Goal: Communication & Community: Answer question/provide support

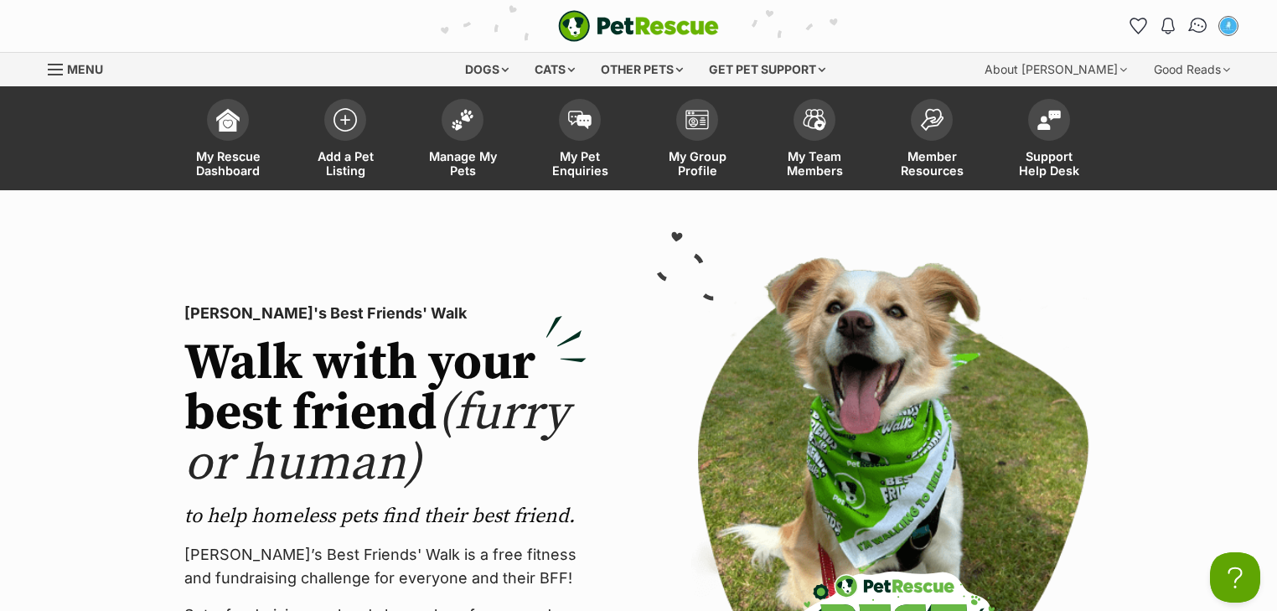
click at [1193, 28] on img "Conversations" at bounding box center [1198, 26] width 23 height 22
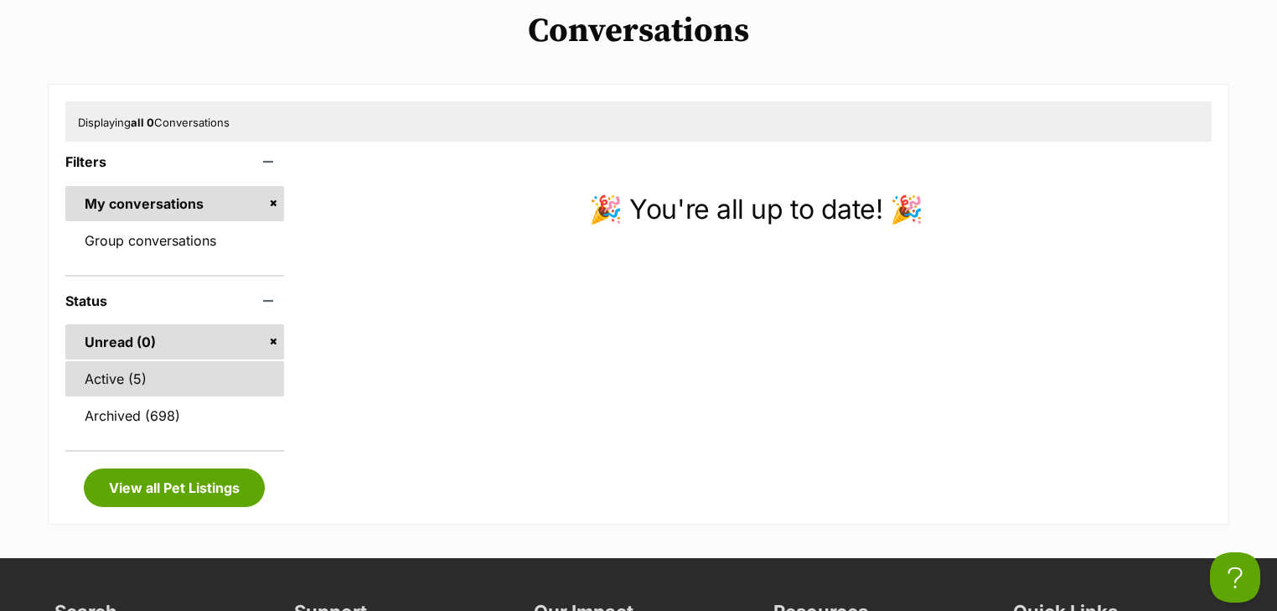
click at [148, 375] on link "Active (5)" at bounding box center [174, 378] width 219 height 35
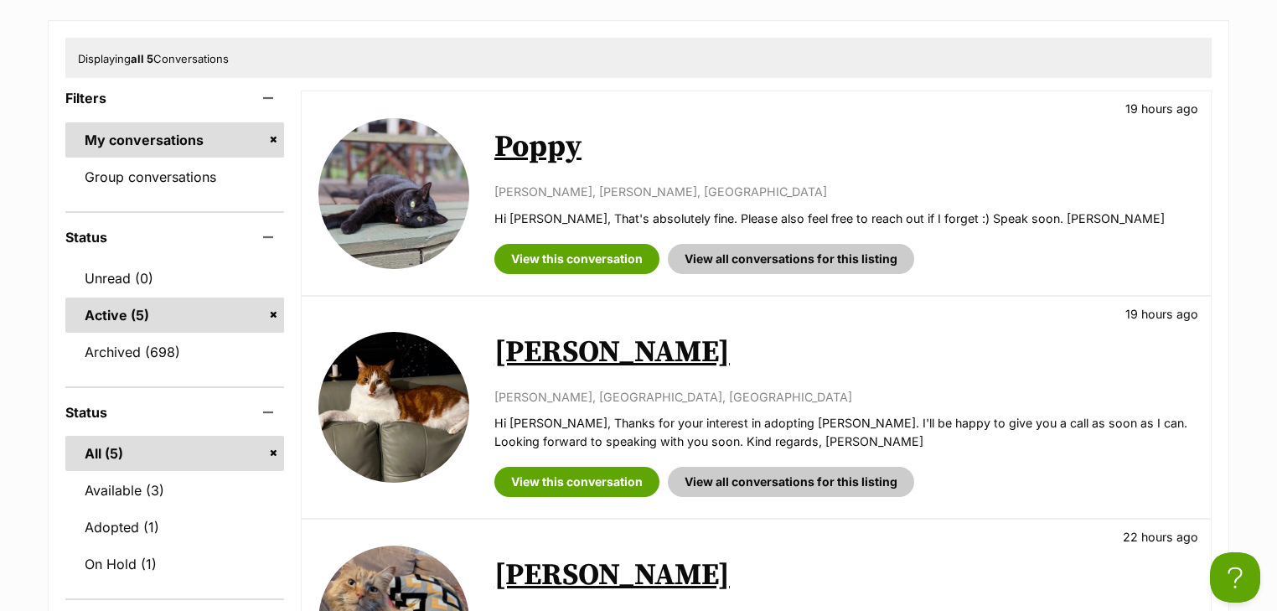
scroll to position [268, 0]
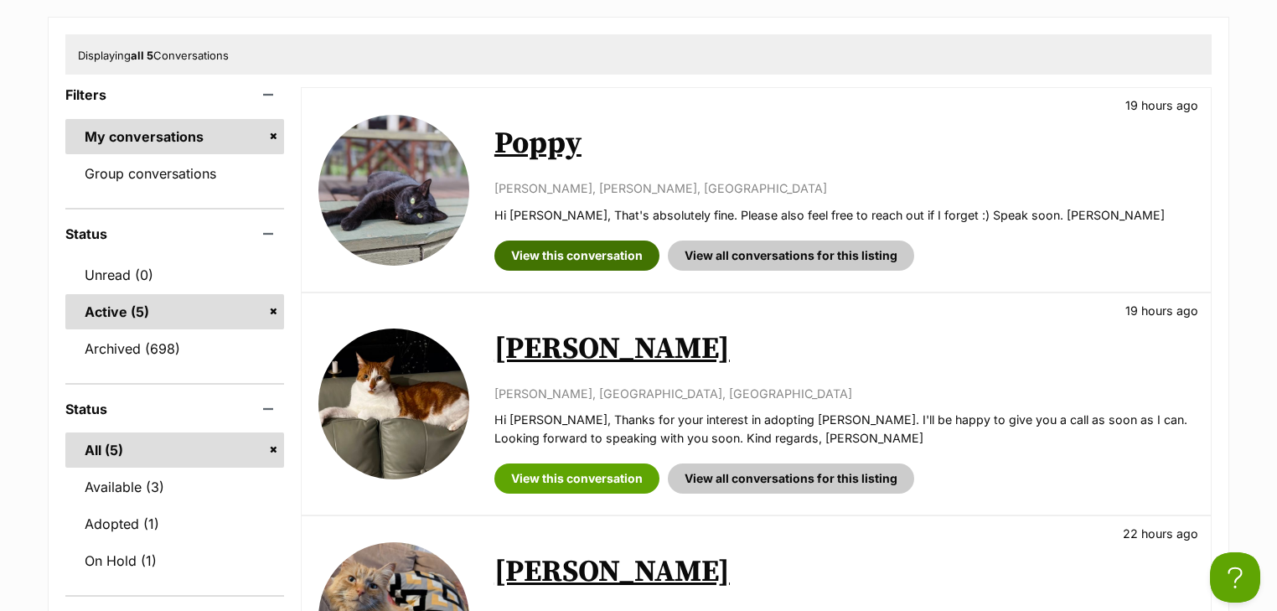
click at [569, 269] on link "View this conversation" at bounding box center [576, 255] width 165 height 30
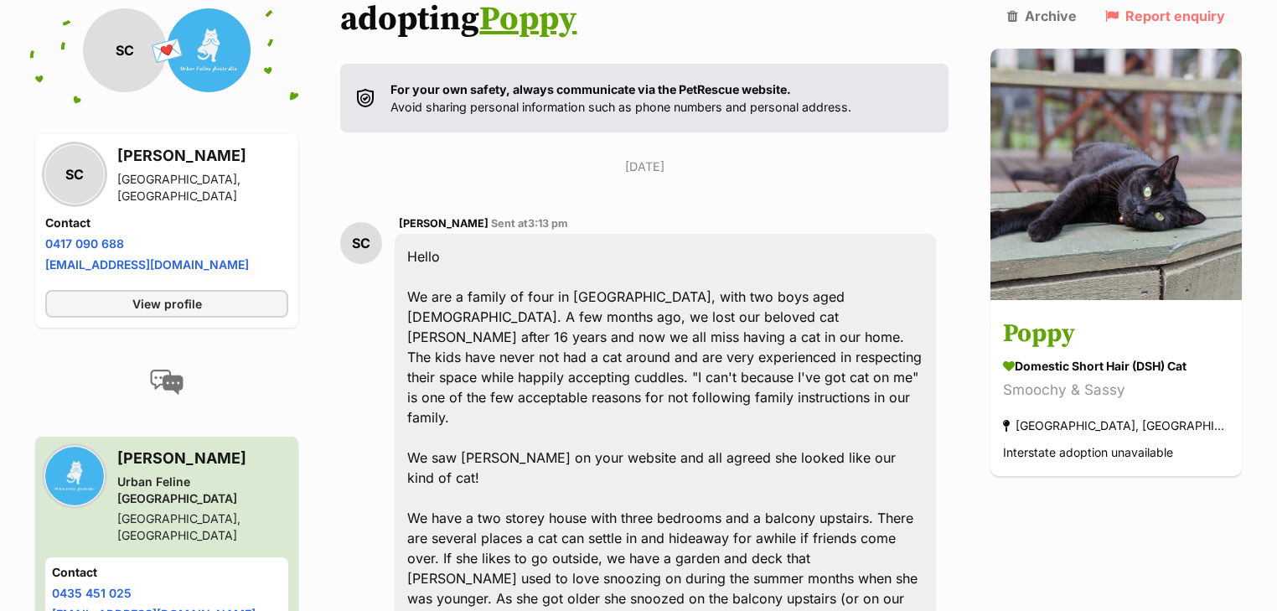
scroll to position [318, 0]
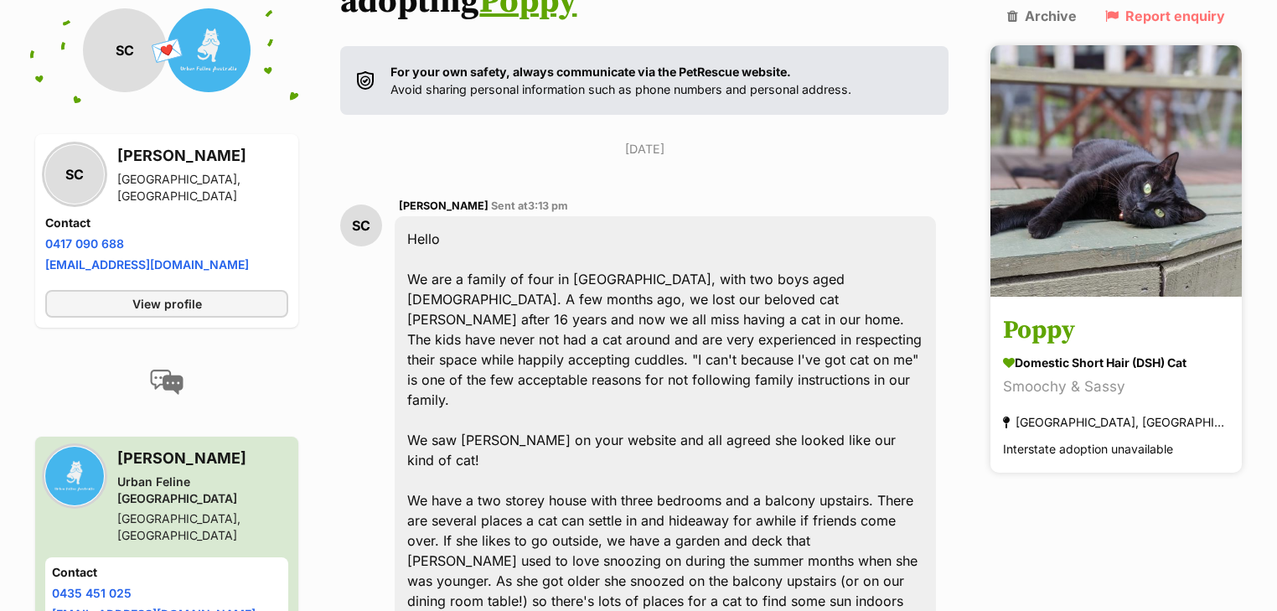
click at [1070, 182] on img at bounding box center [1115, 170] width 251 height 251
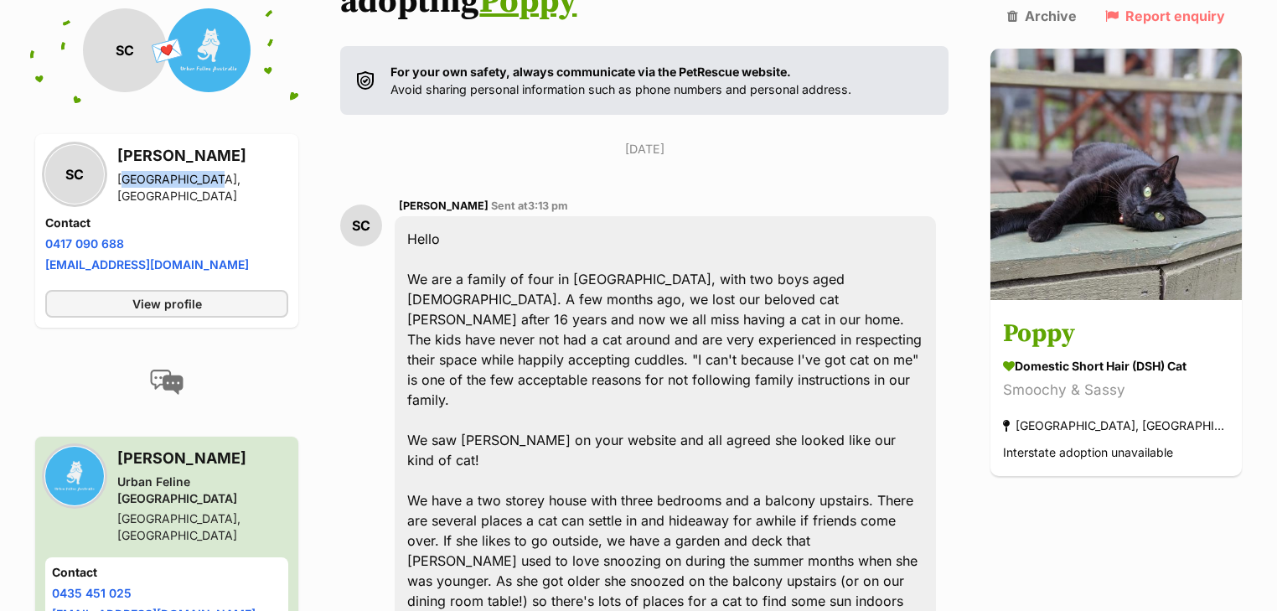
drag, startPoint x: 211, startPoint y: 188, endPoint x: 126, endPoint y: 191, distance: 84.7
click at [119, 191] on div "SC Sarah Craze Ashburton, VIC" at bounding box center [166, 174] width 243 height 60
click at [622, 314] on div "Hello We are a family of four in Ashburton, with two boys aged 11 and 14. A few…" at bounding box center [665, 560] width 541 height 689
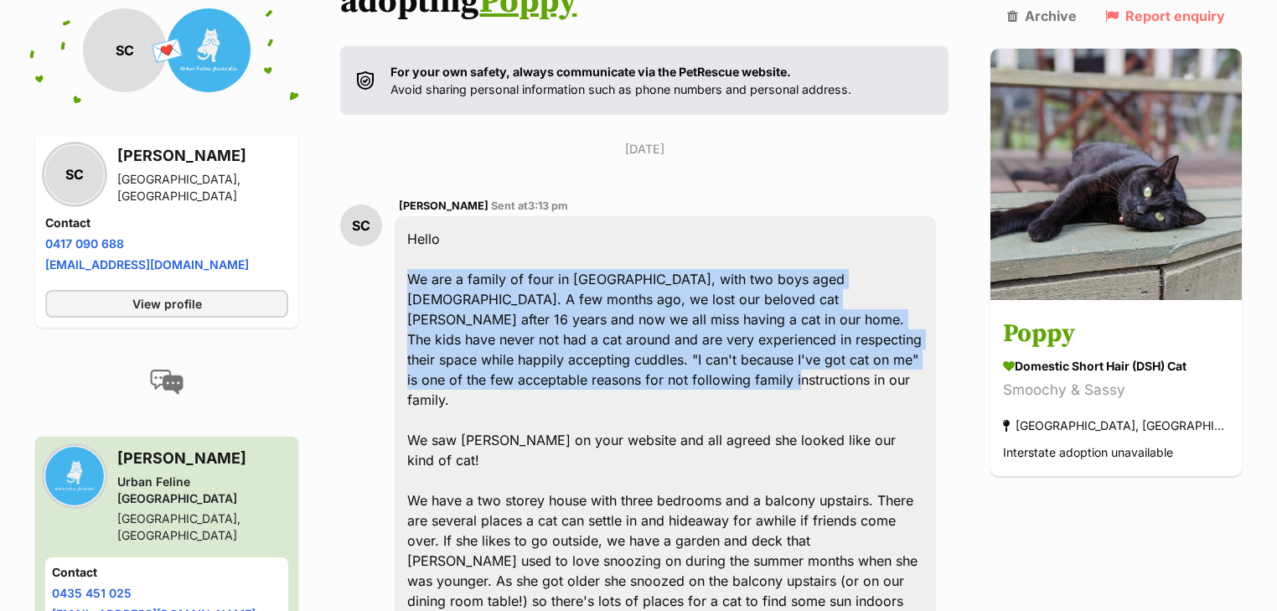
drag, startPoint x: 415, startPoint y: 232, endPoint x: 544, endPoint y: 330, distance: 162.0
click at [544, 330] on div "Hello We are a family of four in Ashburton, with two boys aged 11 and 14. A few…" at bounding box center [665, 560] width 541 height 689
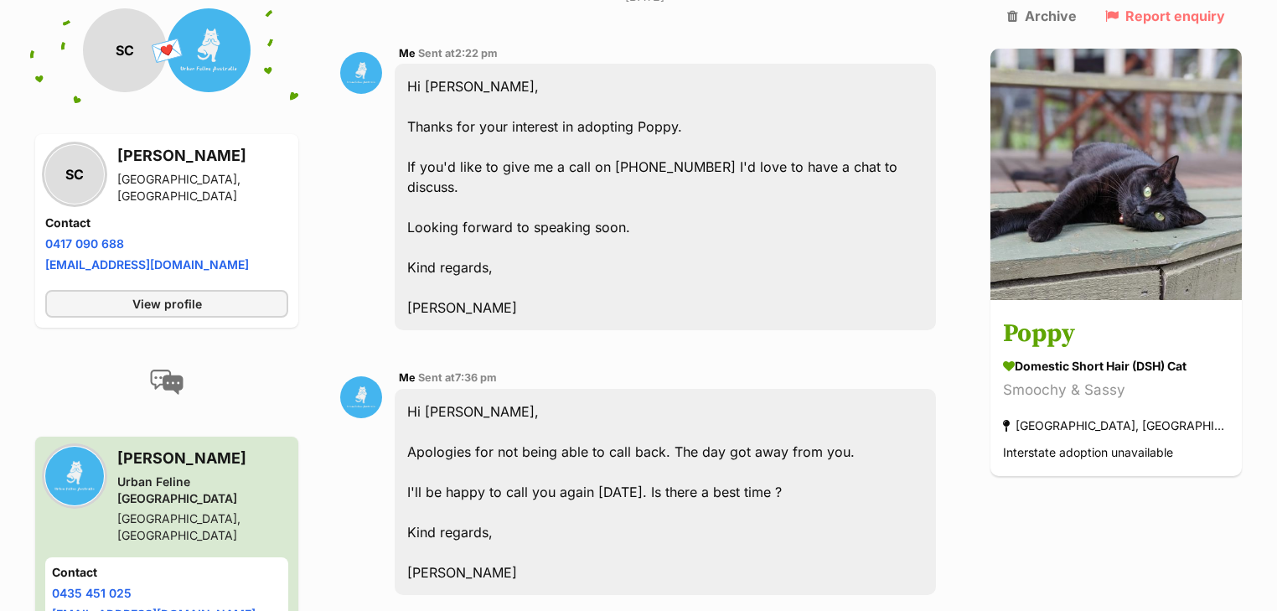
scroll to position [1742, 0]
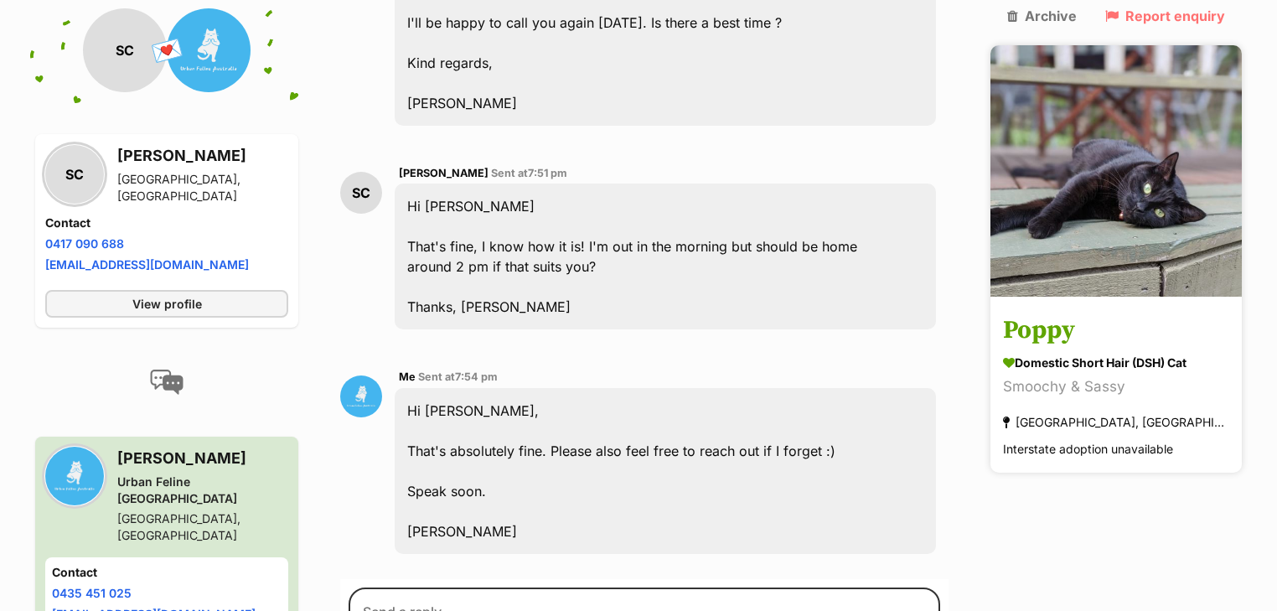
click at [1096, 215] on img at bounding box center [1115, 170] width 251 height 251
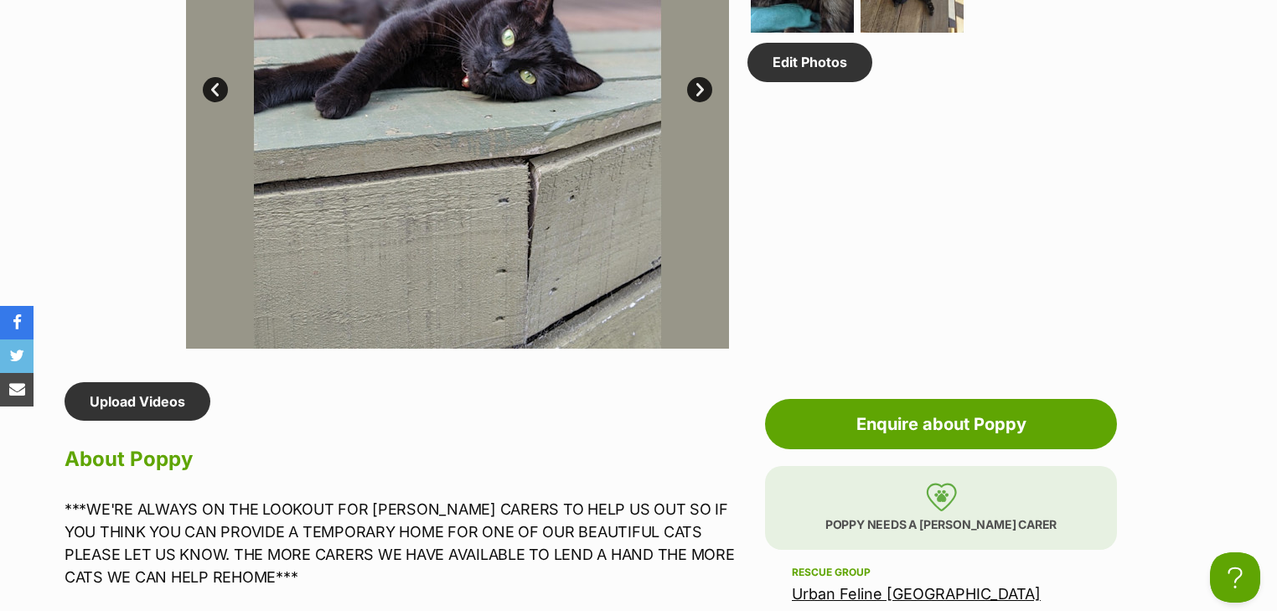
scroll to position [938, 0]
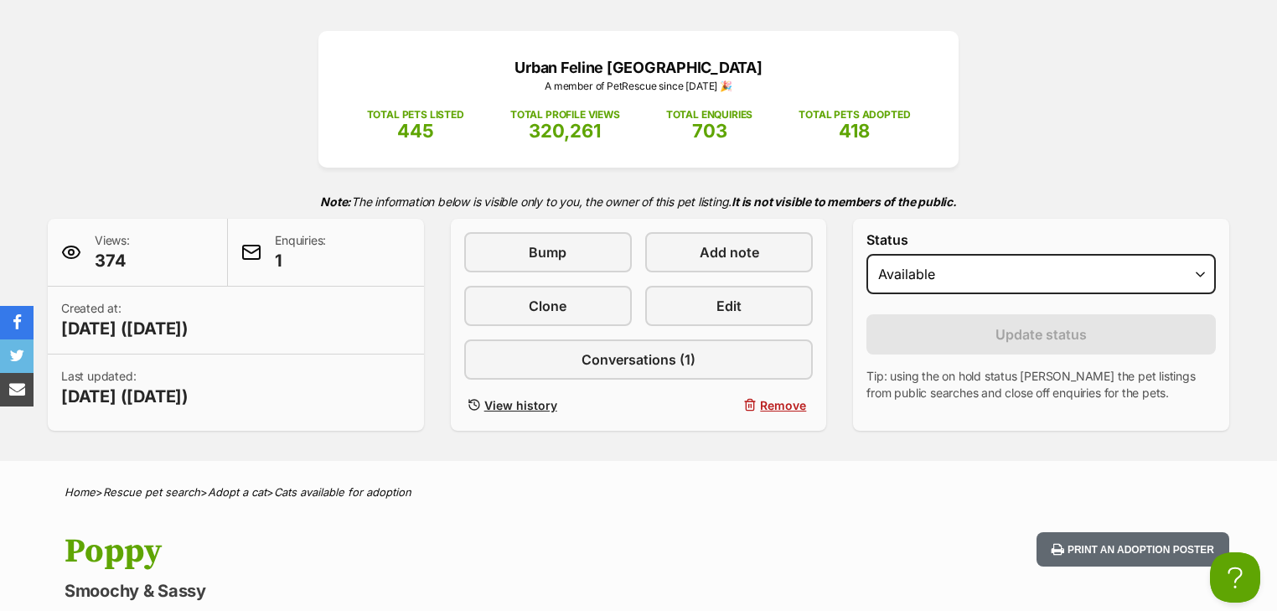
scroll to position [402, 0]
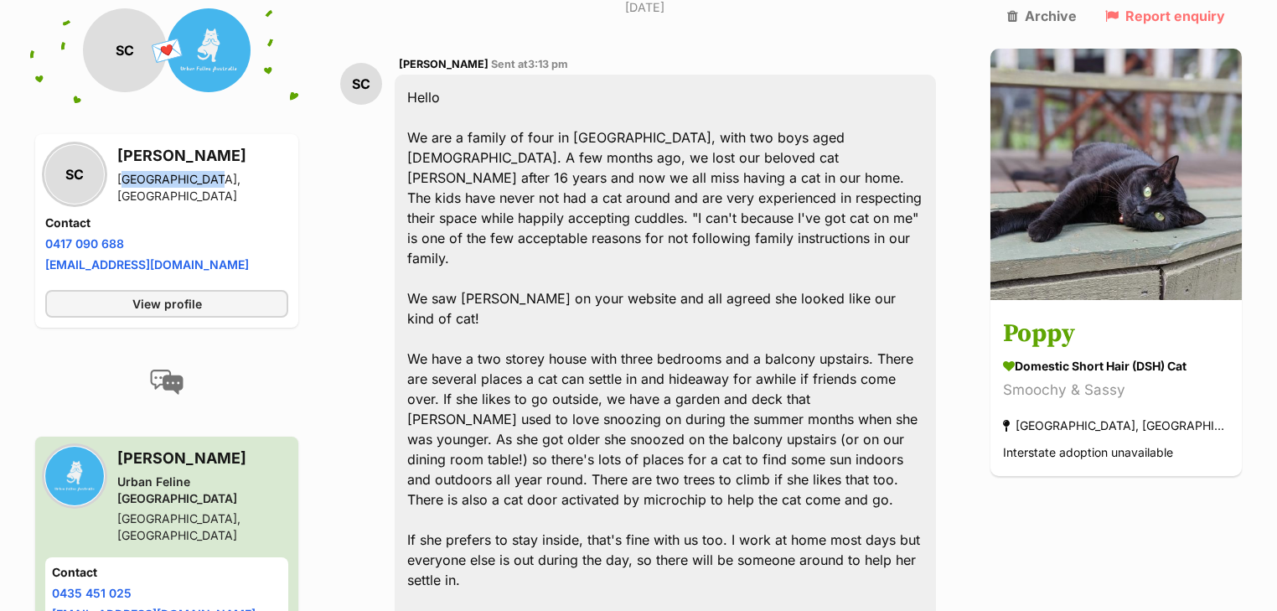
drag, startPoint x: 202, startPoint y: 184, endPoint x: 116, endPoint y: 188, distance: 86.3
click at [116, 188] on div "SC [PERSON_NAME] [GEOGRAPHIC_DATA][PERSON_NAME][GEOGRAPHIC_DATA]" at bounding box center [166, 174] width 243 height 60
click at [232, 177] on div "SC Sarah Craze Ashburton, VIC" at bounding box center [166, 174] width 243 height 60
click at [266, 237] on li "Phone number 0417 090 688" at bounding box center [166, 244] width 243 height 18
